Goal: Task Accomplishment & Management: Manage account settings

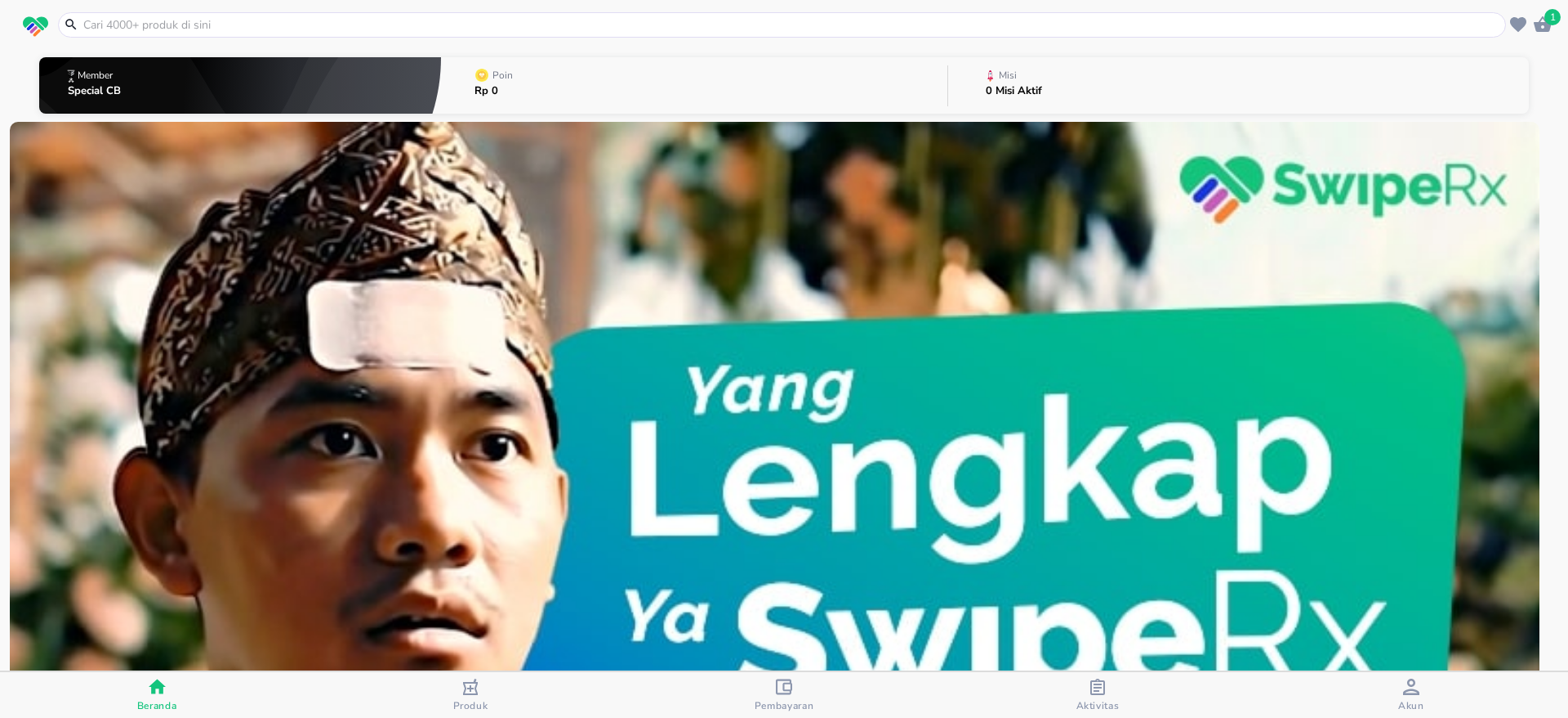
click at [88, 85] on p "Special CB" at bounding box center [95, 91] width 53 height 10
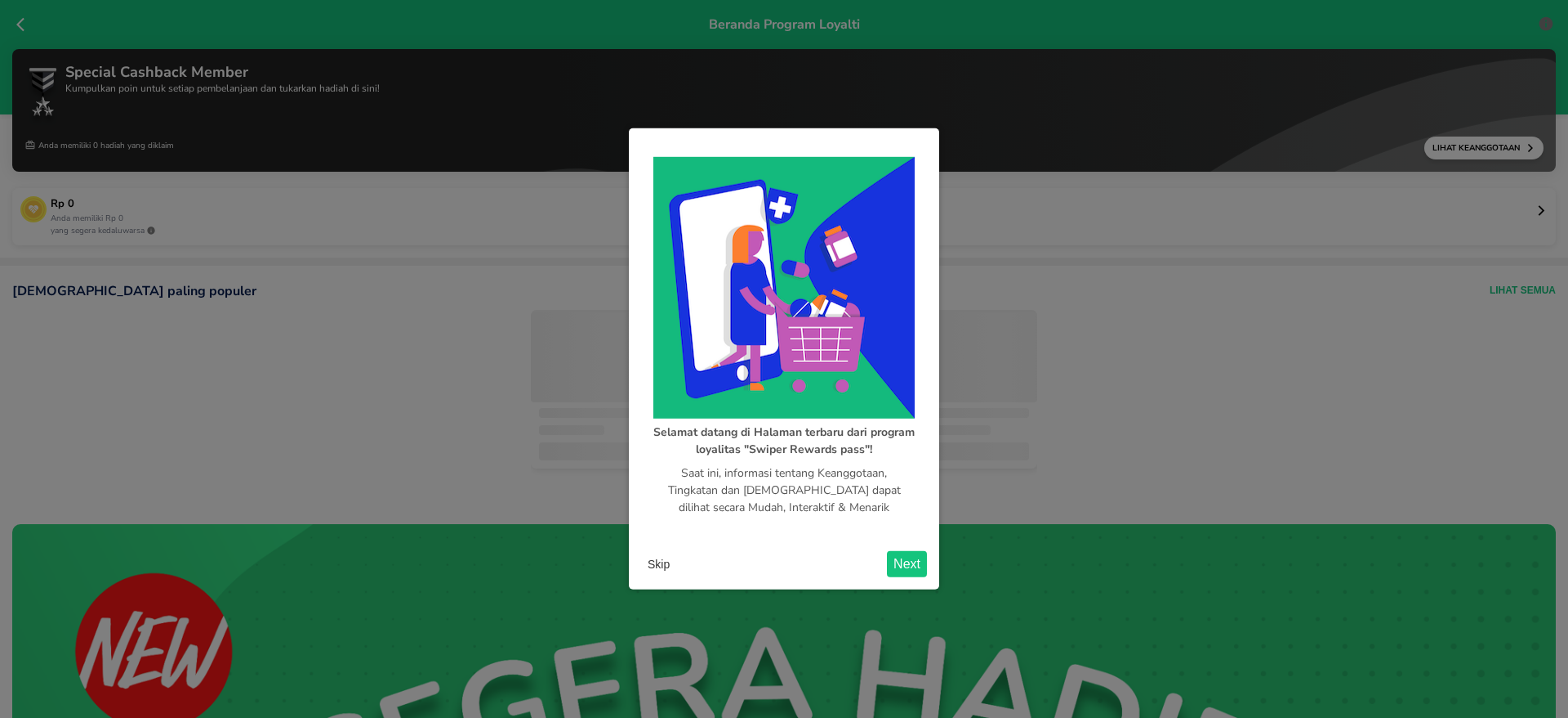
click at [653, 554] on button "Skip" at bounding box center [658, 564] width 35 height 24
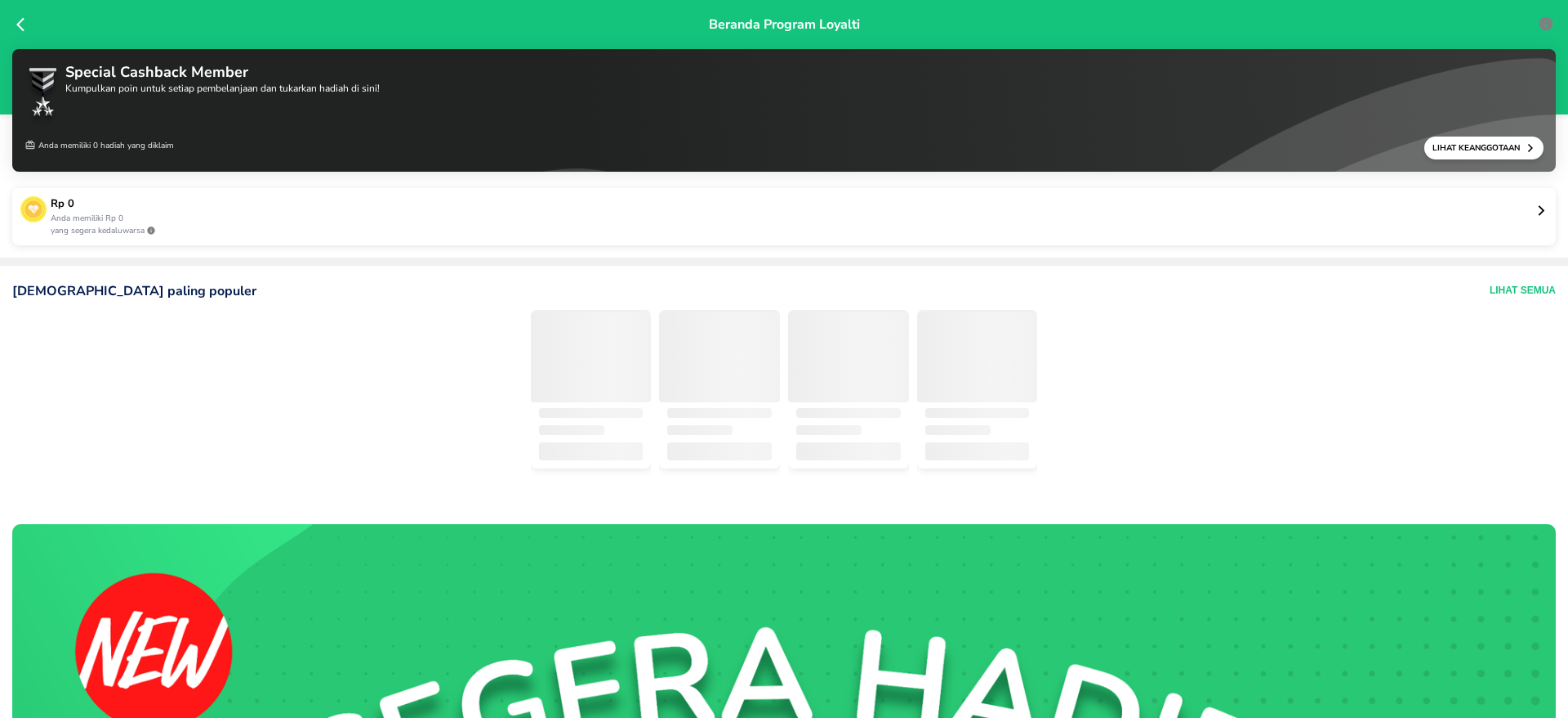
click at [1444, 148] on p "Lihat Keanggotaan" at bounding box center [1479, 148] width 93 height 11
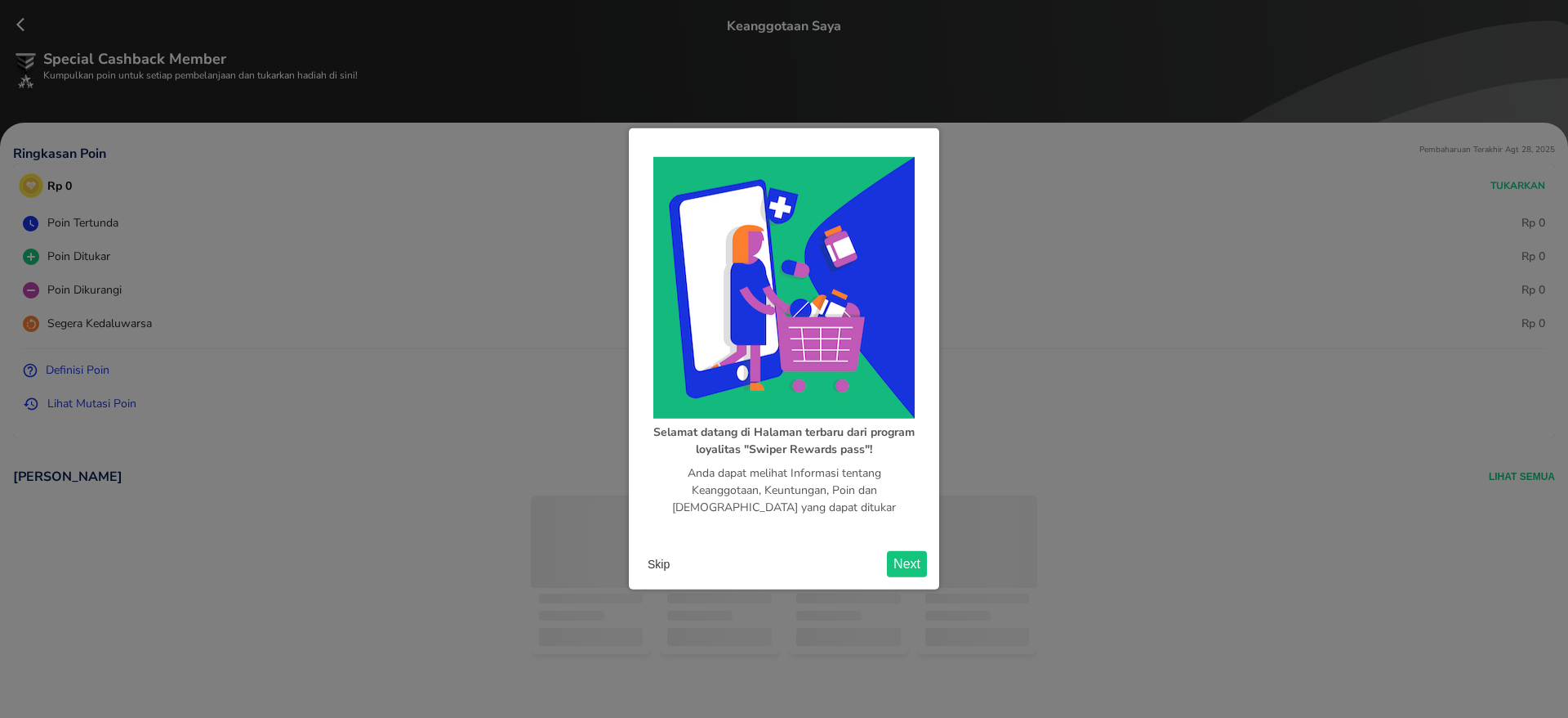
click at [653, 560] on button "Skip" at bounding box center [658, 564] width 35 height 24
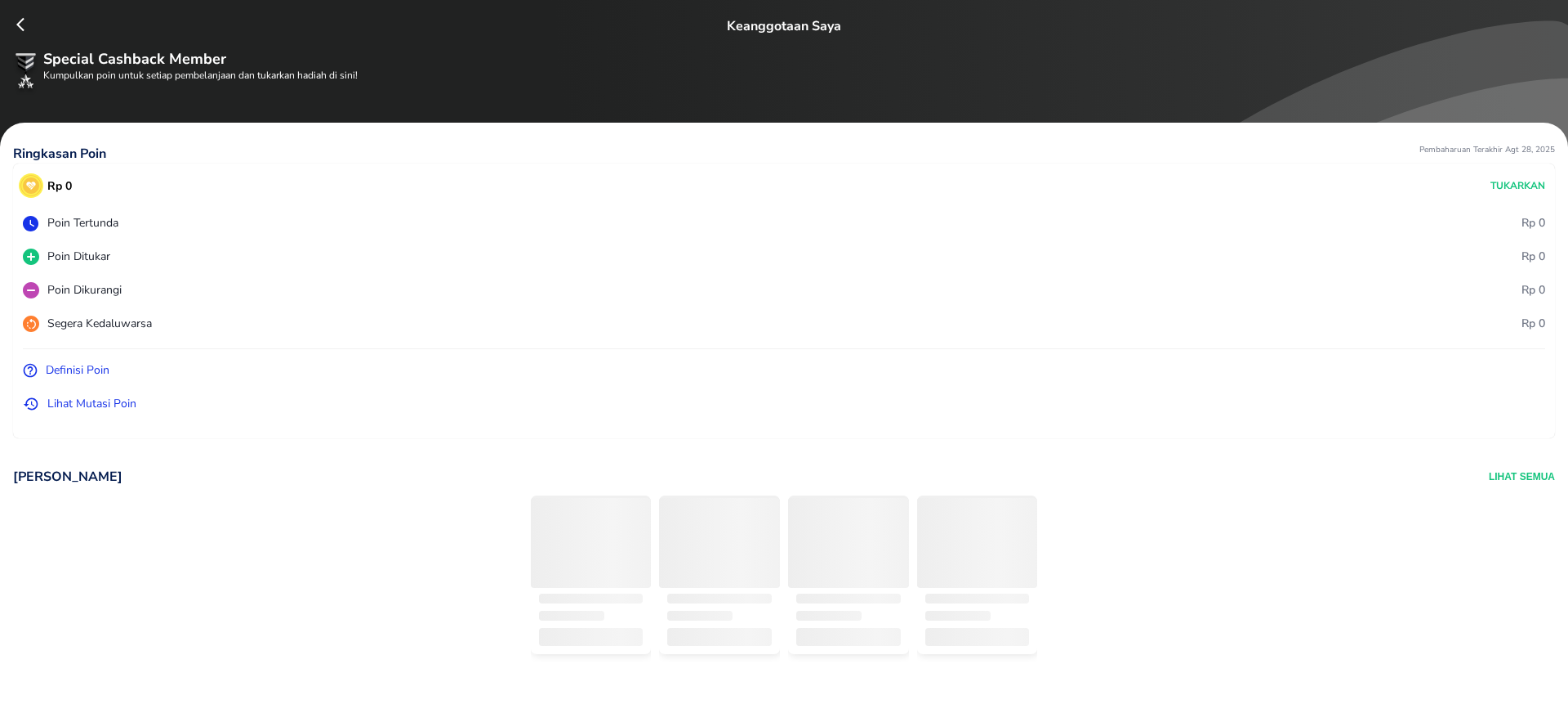
click at [1519, 92] on div "Special Cashback Member Kumpulkan poin untuk setiap pembelanjaan dan tukarkan h…" at bounding box center [800, 75] width 1513 height 54
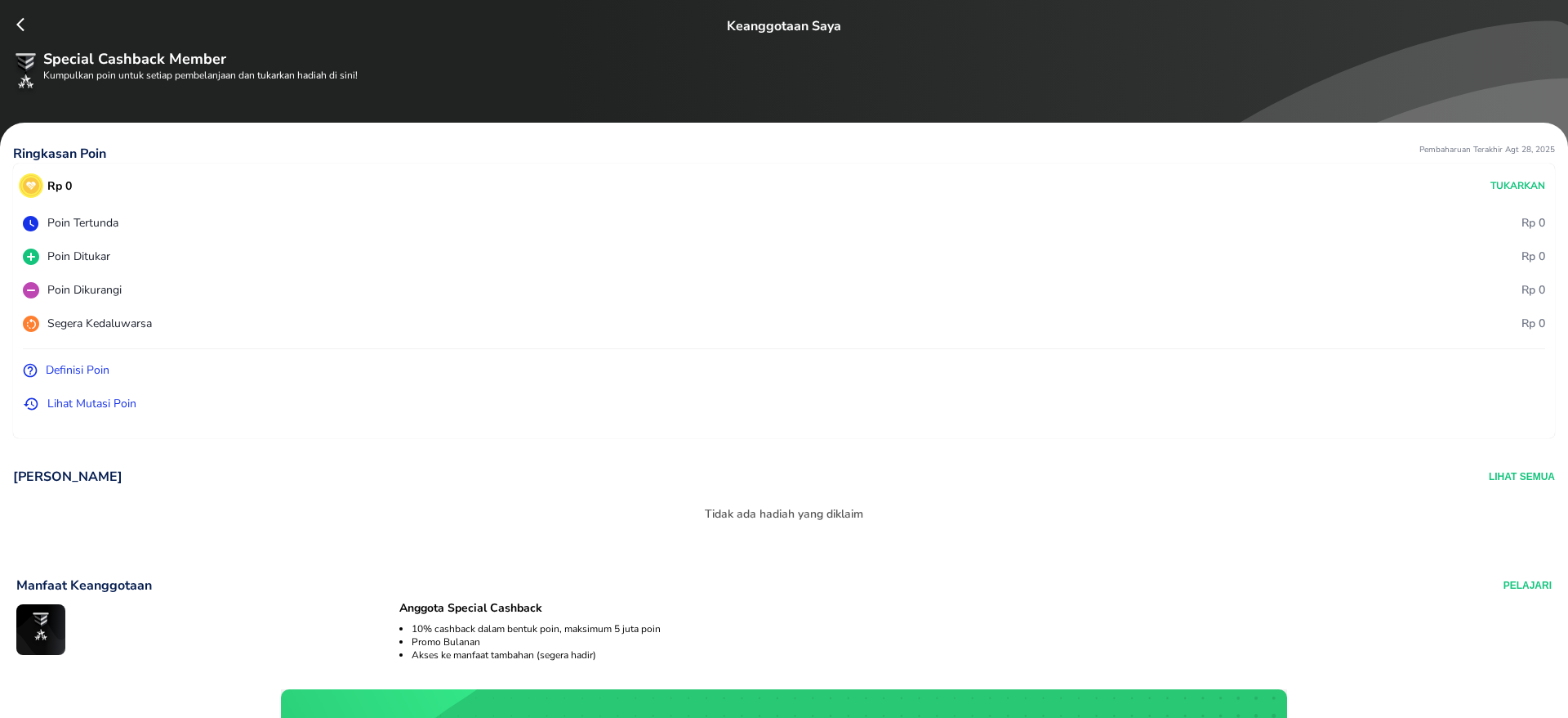
click at [20, 24] on icon at bounding box center [24, 24] width 16 height 16
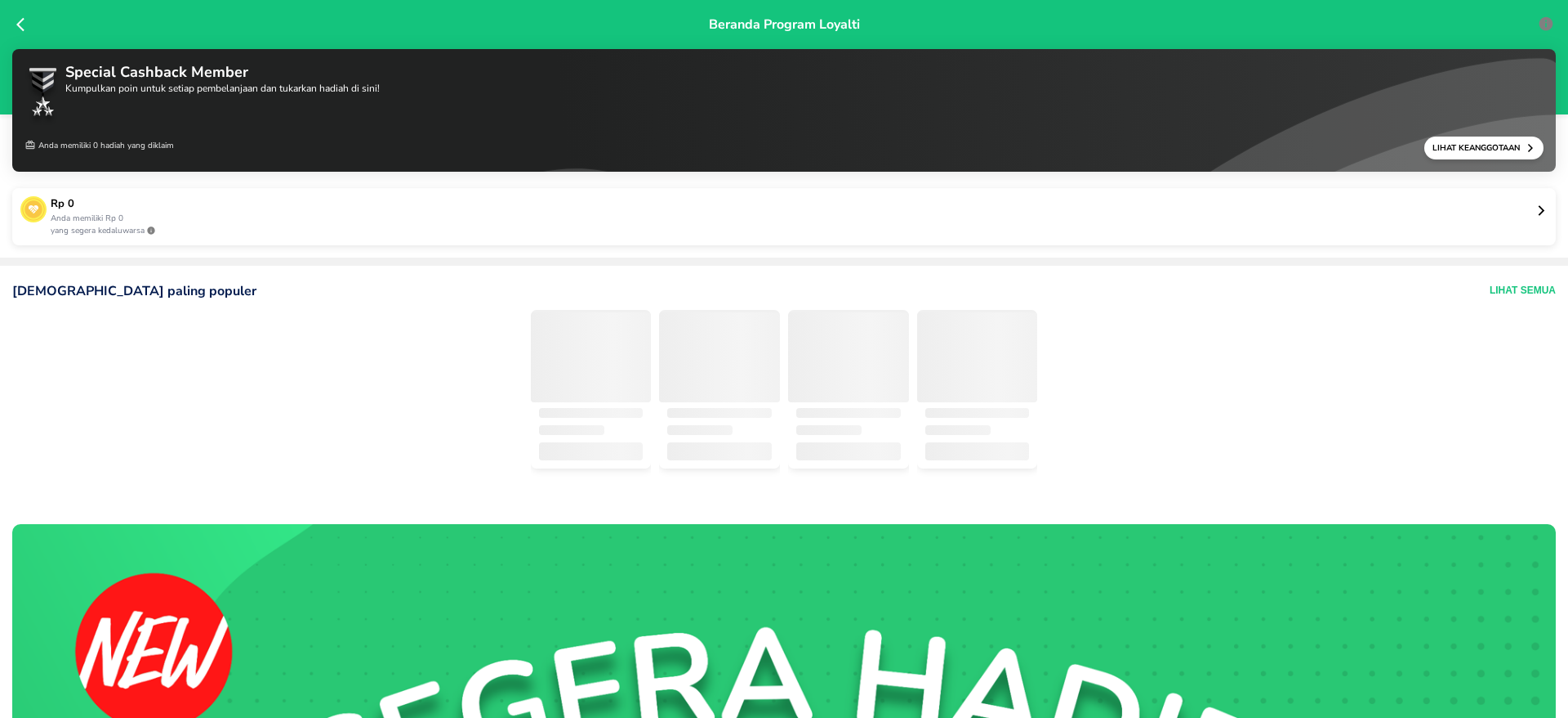
click at [21, 27] on icon at bounding box center [24, 24] width 16 height 16
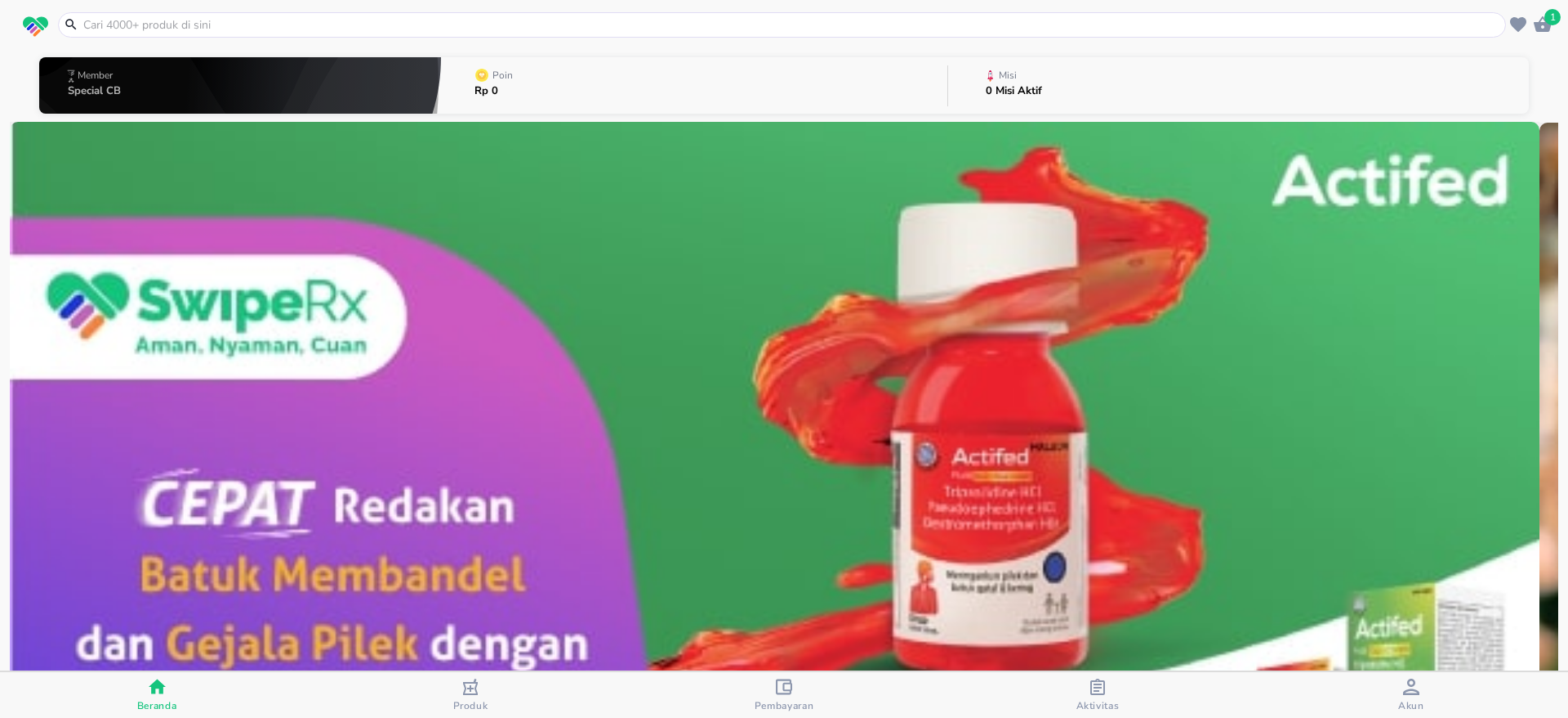
click at [122, 84] on div "Member" at bounding box center [97, 76] width 60 height 21
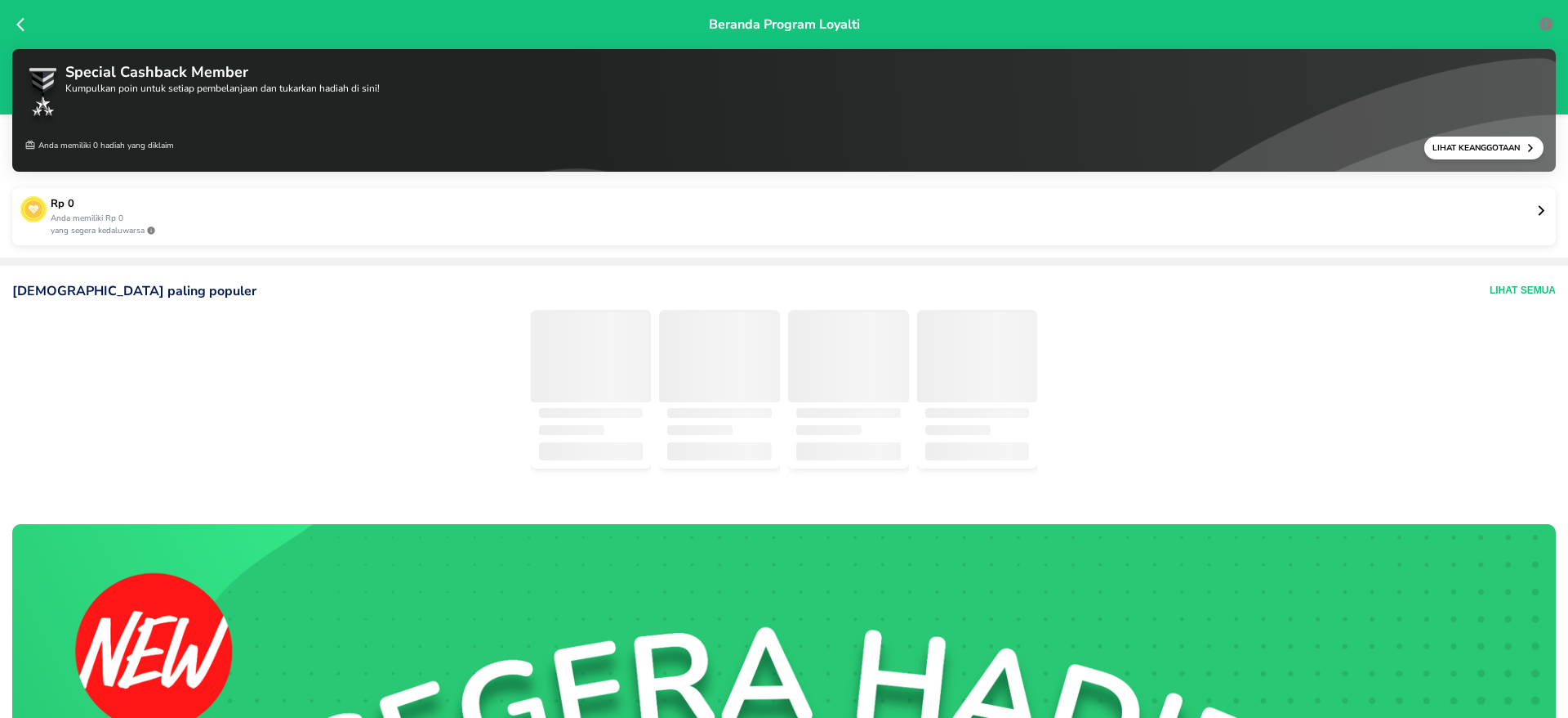
click at [23, 24] on icon at bounding box center [24, 24] width 16 height 16
